Goal: Information Seeking & Learning: Learn about a topic

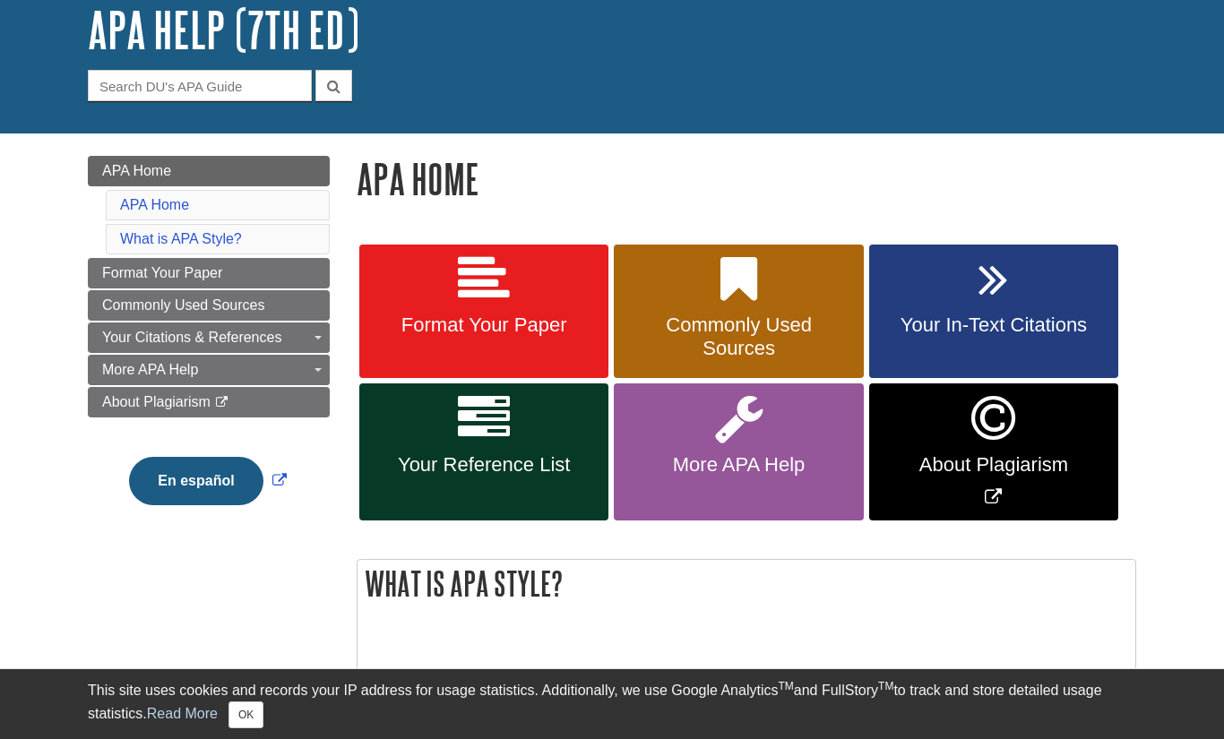
scroll to position [119, 0]
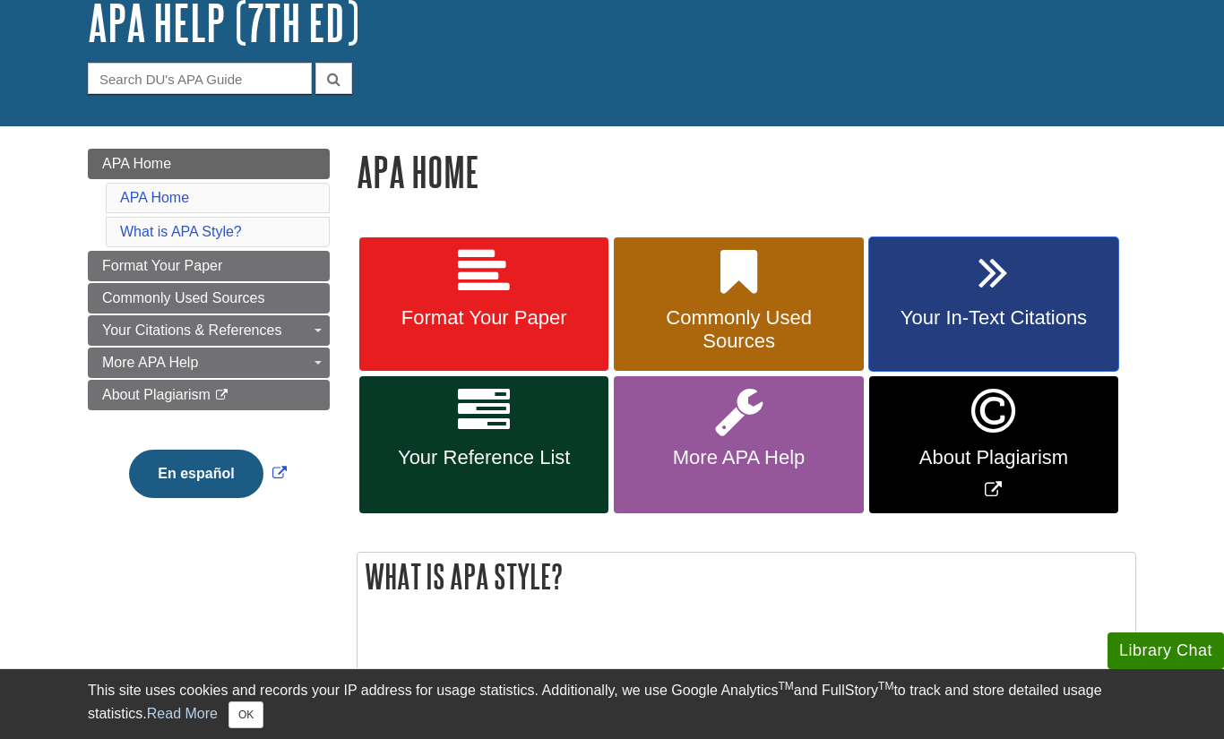
click at [1045, 275] on link "Your In-Text Citations" at bounding box center [993, 304] width 249 height 134
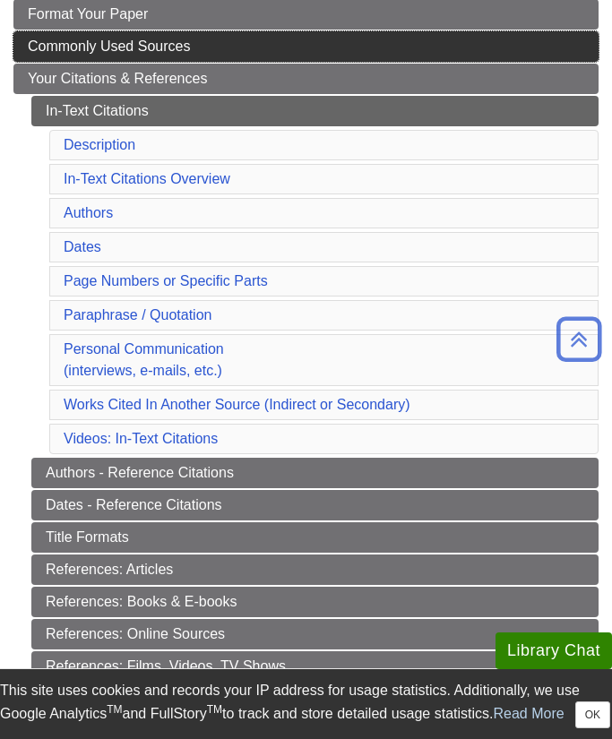
scroll to position [306, 0]
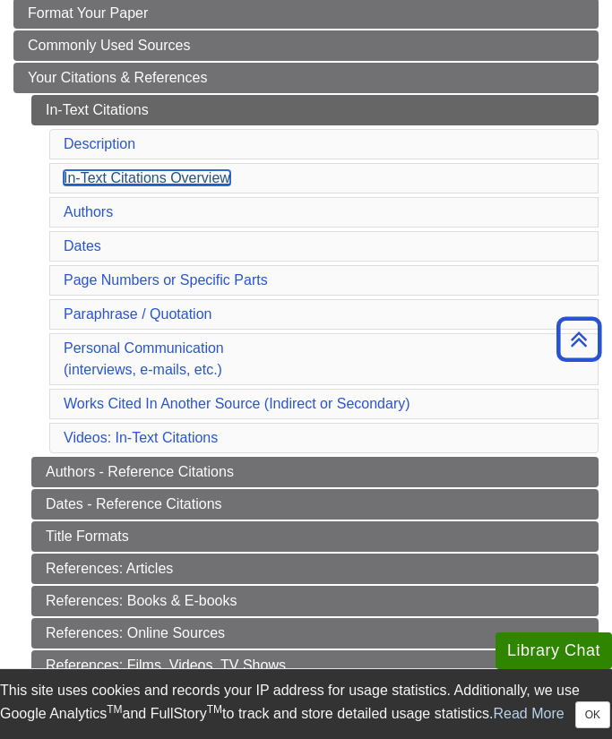
click at [142, 181] on link "In-Text Citations Overview" at bounding box center [147, 177] width 167 height 15
